Goal: Find specific fact: Find specific fact

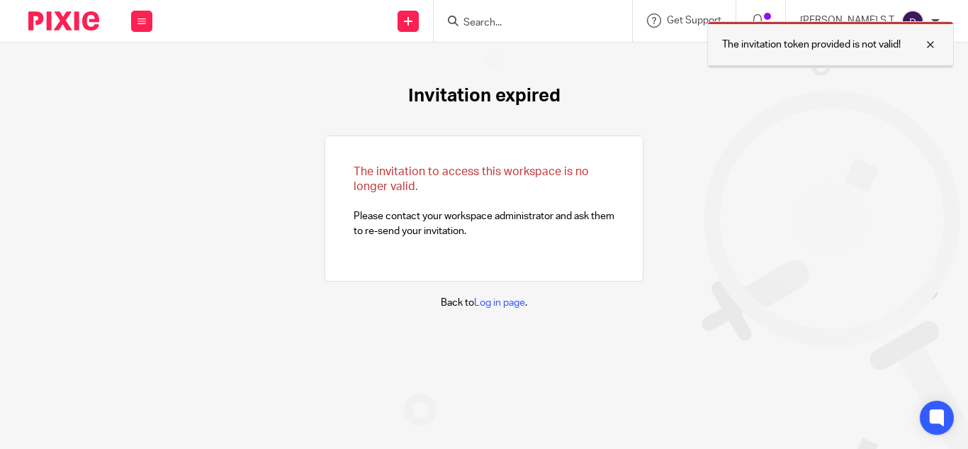
click at [929, 46] on div at bounding box center [920, 44] width 38 height 17
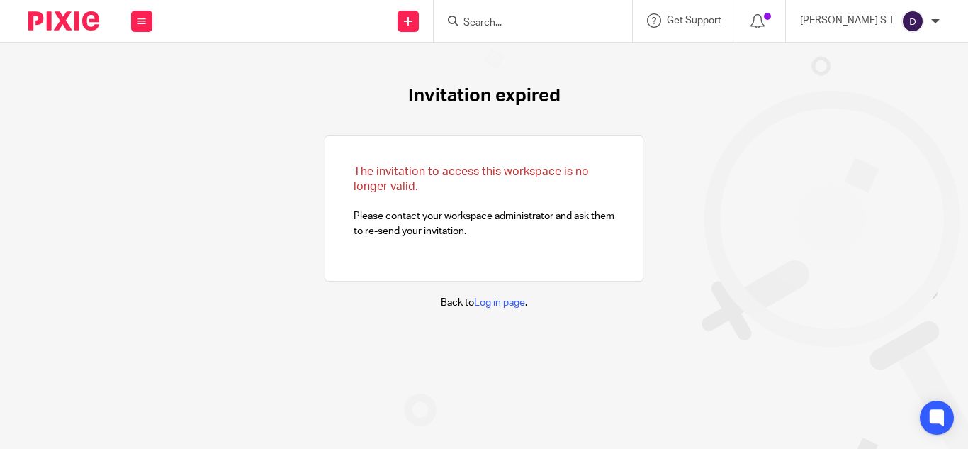
click at [519, 21] on input "Search" at bounding box center [526, 23] width 128 height 13
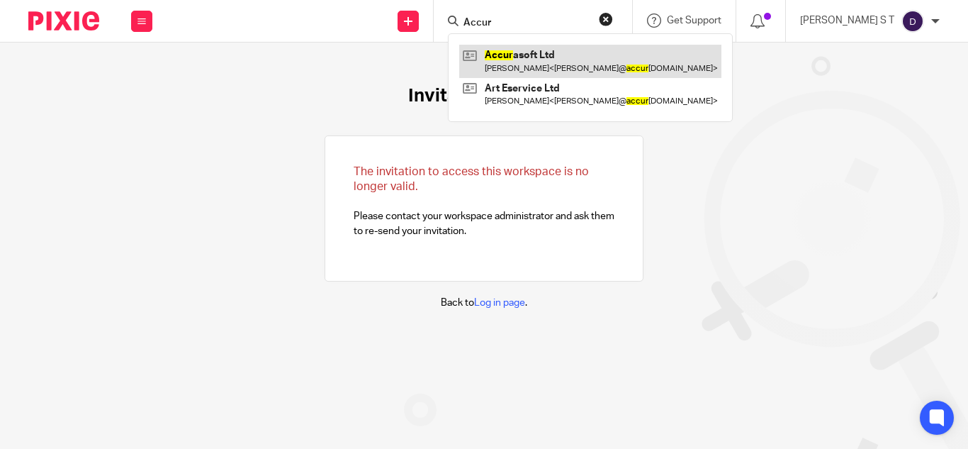
type input "Accur"
click at [563, 50] on link at bounding box center [590, 61] width 262 height 33
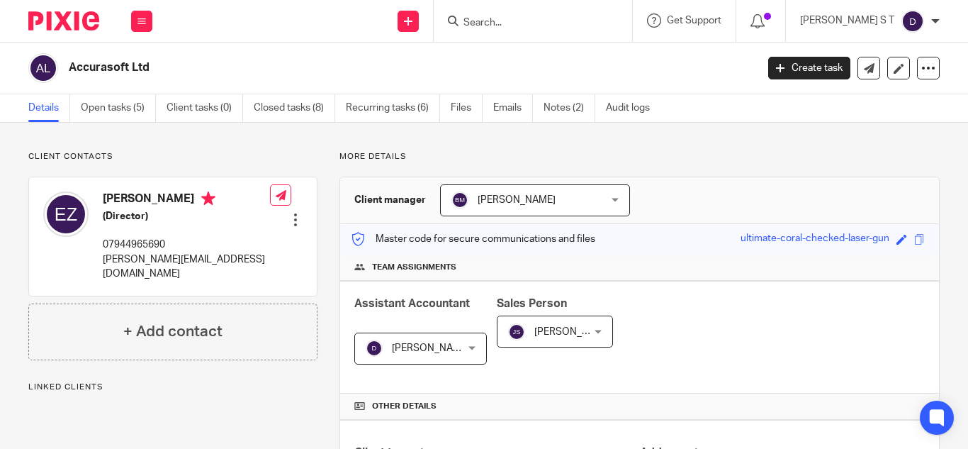
scroll to position [570, 0]
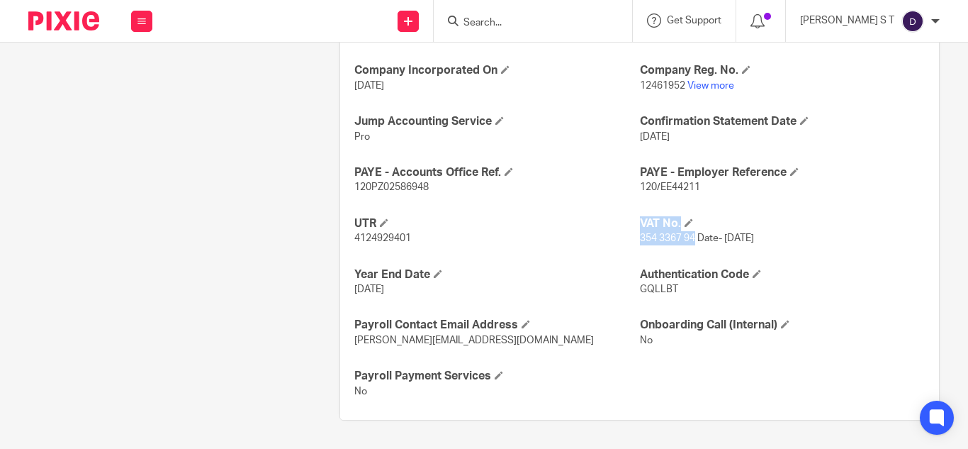
drag, startPoint x: 689, startPoint y: 235, endPoint x: 628, endPoint y: 244, distance: 61.6
click at [628, 244] on div "Ongoing CoSec Client No Jump Registered Address No Company Incorporated On [DAT…" at bounding box center [639, 205] width 599 height 428
click at [642, 242] on span "354 3367 94 Date- [DATE]" at bounding box center [697, 238] width 114 height 10
click at [660, 249] on div "Ongoing CoSec Client No Jump Registered Address No Company Incorporated On [DAT…" at bounding box center [639, 205] width 599 height 428
drag, startPoint x: 691, startPoint y: 238, endPoint x: 635, endPoint y: 242, distance: 56.1
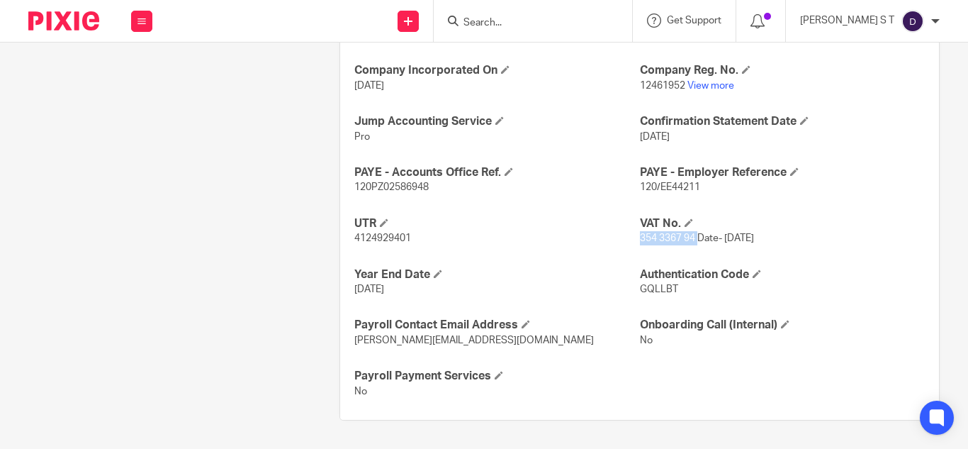
click at [640, 242] on span "354 3367 94 Date- [DATE]" at bounding box center [697, 238] width 114 height 10
